Goal: Check status: Check status

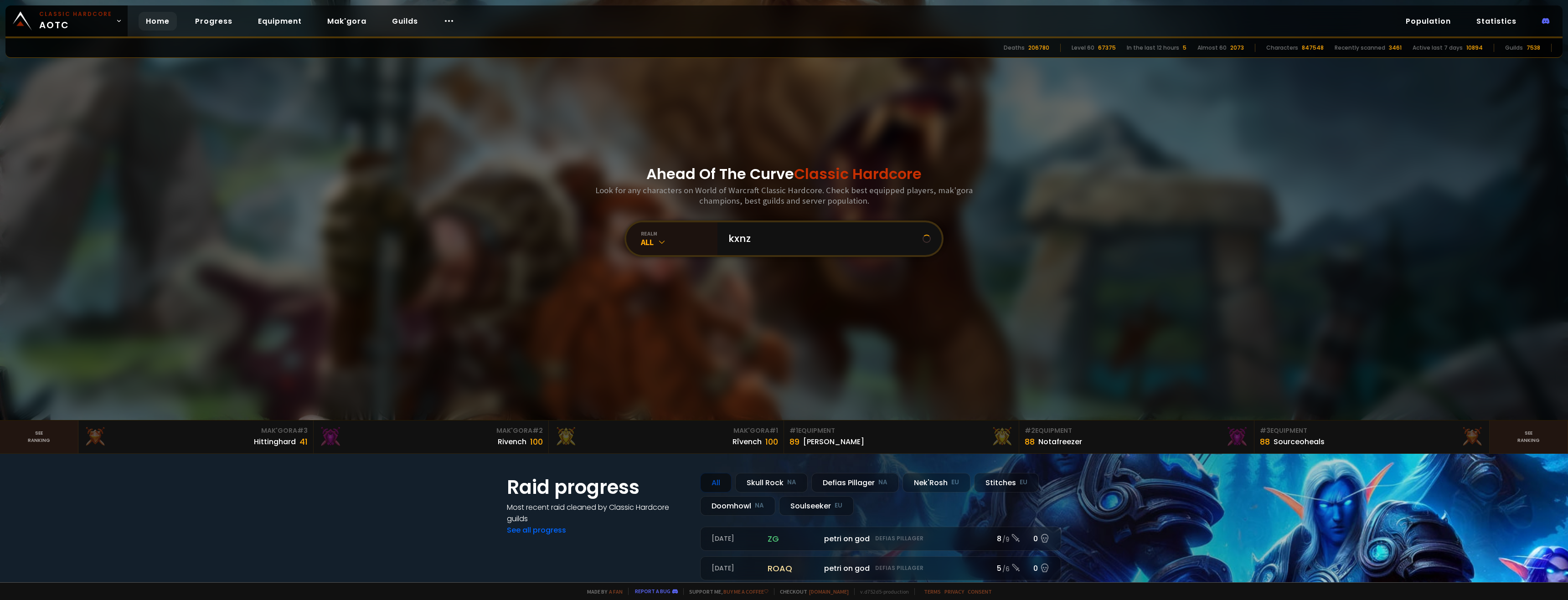
type input "kxnzo"
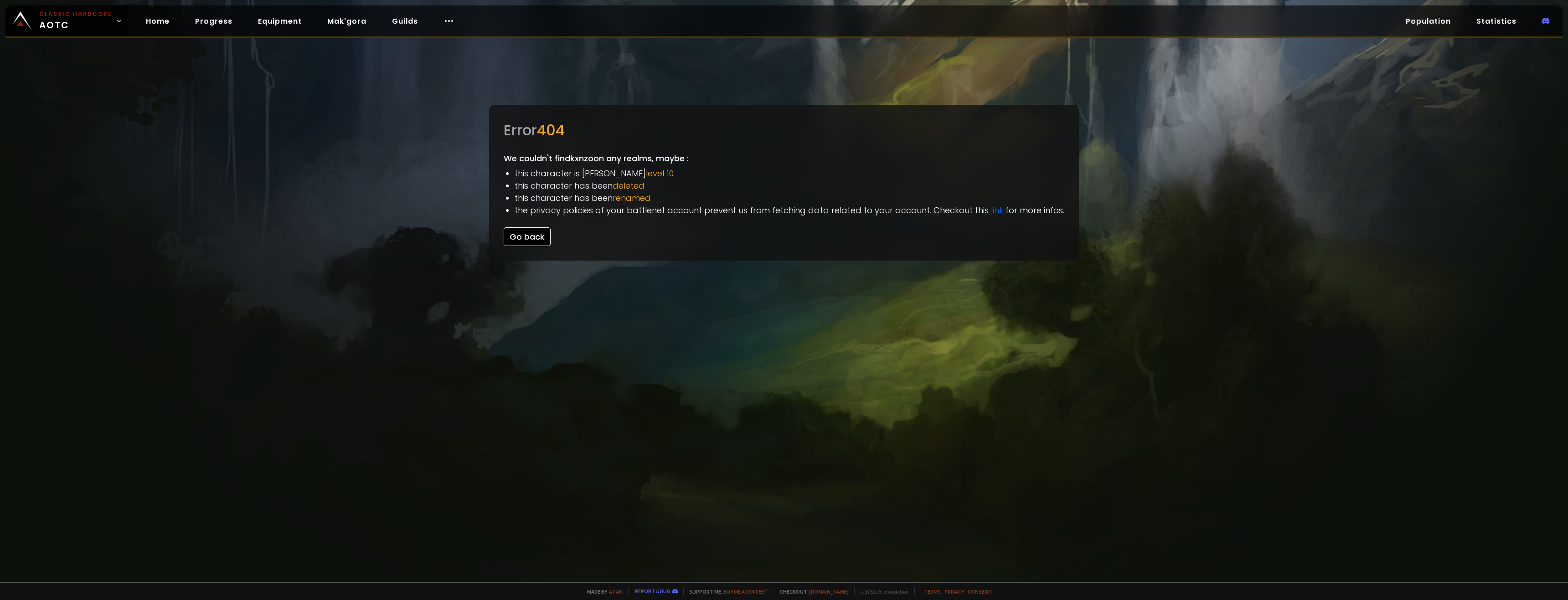
click at [522, 237] on button "Go back" at bounding box center [527, 237] width 47 height 19
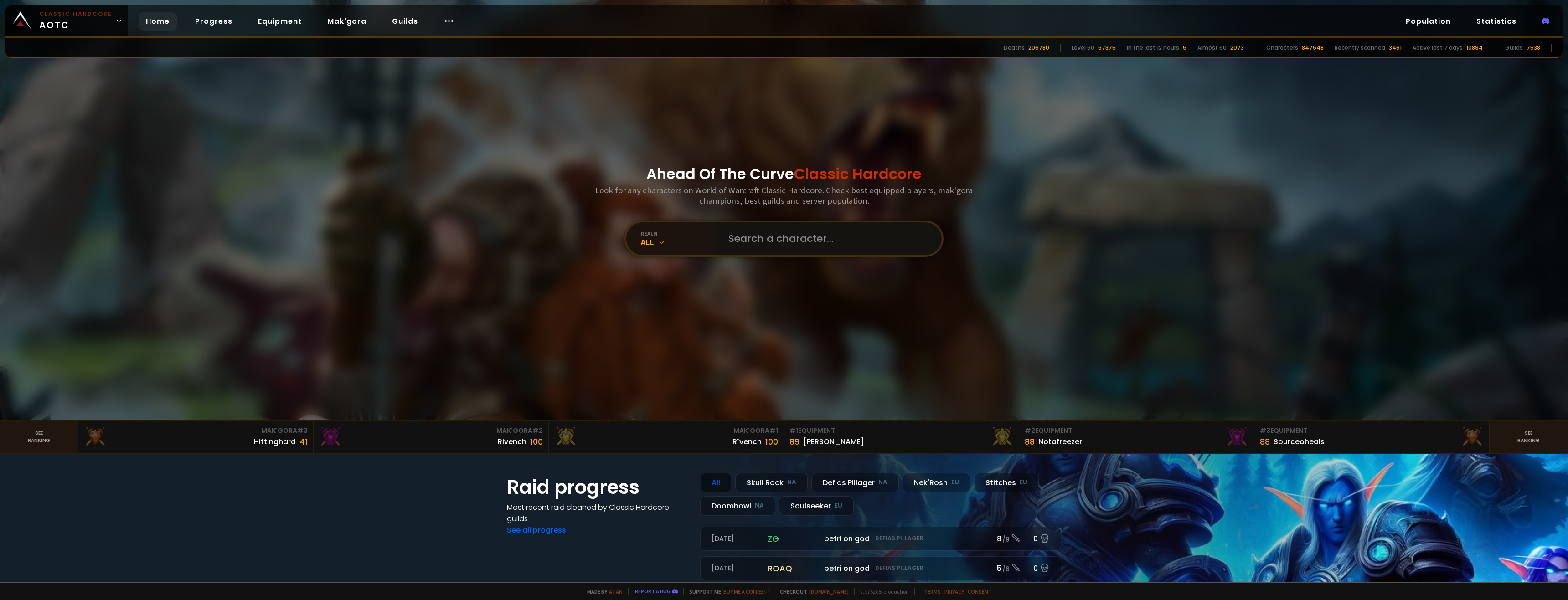
click at [740, 242] on input "text" at bounding box center [827, 239] width 208 height 33
paste input "ó"
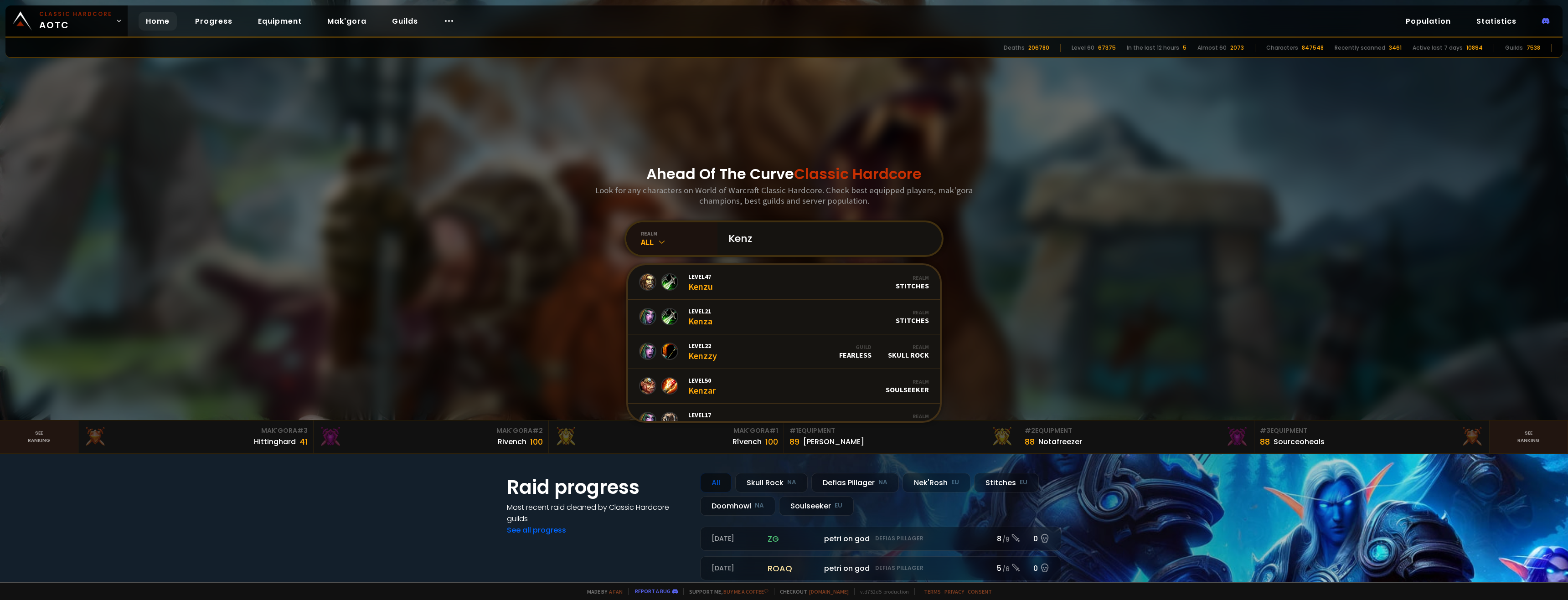
paste input "ó"
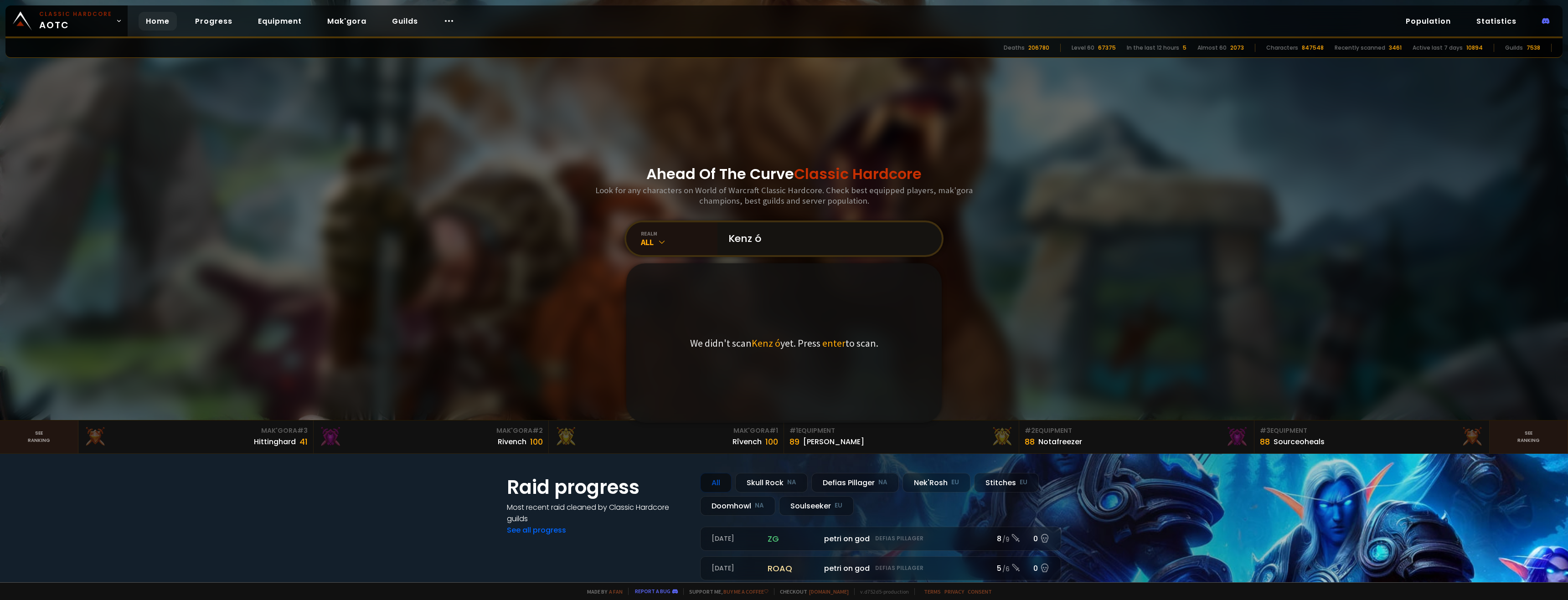
type input "Kenzó"
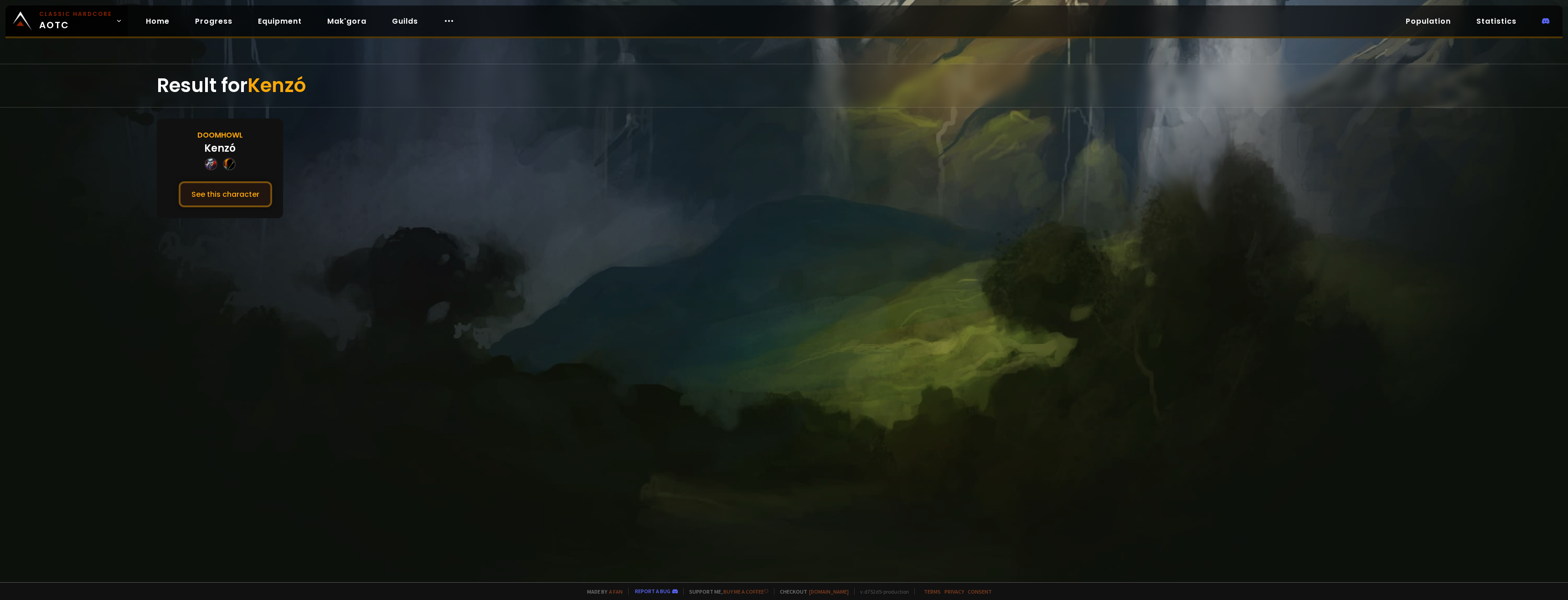
click at [236, 181] on button "See this character" at bounding box center [226, 194] width 94 height 26
